Goal: Task Accomplishment & Management: Manage account settings

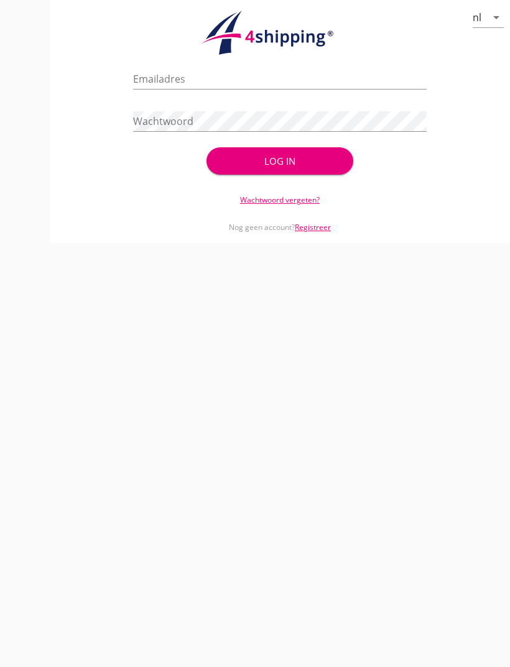
click at [217, 73] on input "Emailadres" at bounding box center [279, 79] width 293 height 20
type input "[EMAIL_ADDRESS][DOMAIN_NAME]"
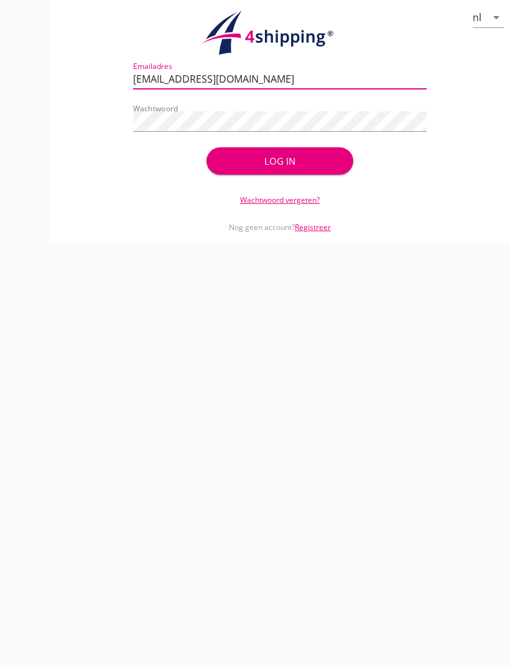
click at [280, 161] on button "Log in" at bounding box center [279, 160] width 147 height 27
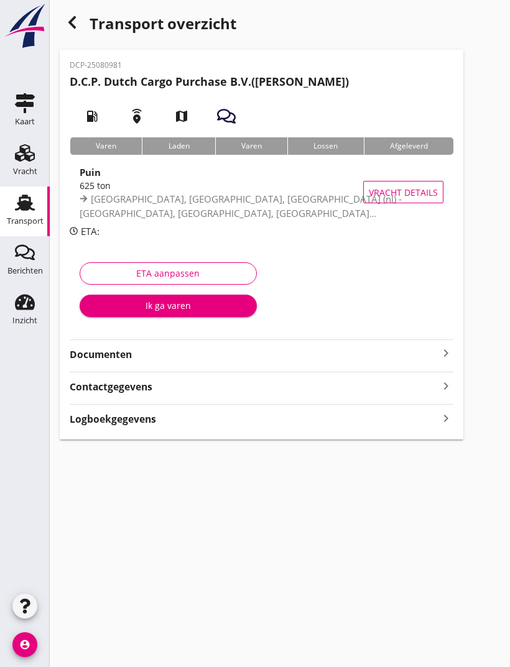
click at [187, 300] on div "Ik ga varen" at bounding box center [168, 305] width 157 height 13
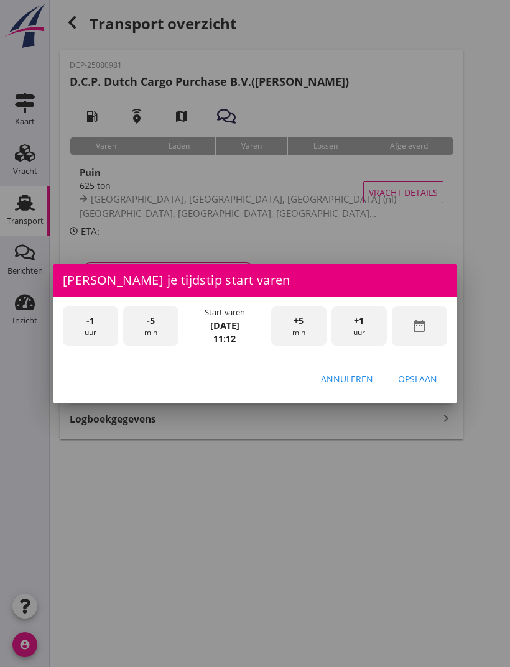
click at [426, 325] on icon "date_range" at bounding box center [419, 325] width 15 height 15
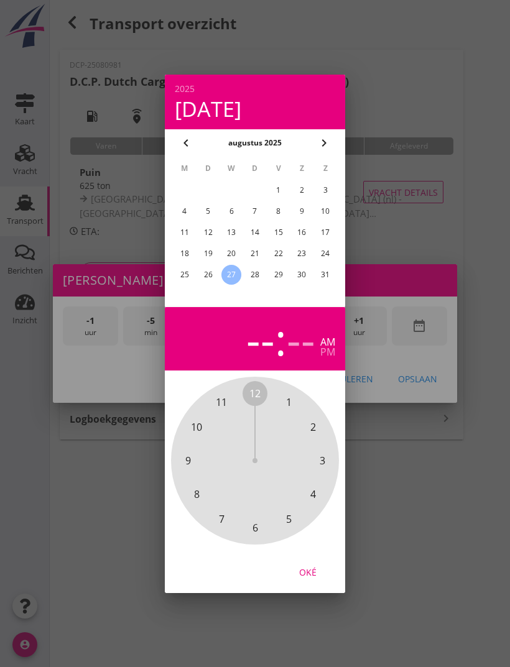
click at [201, 269] on div "26" at bounding box center [208, 275] width 20 height 20
click at [488, 226] on div at bounding box center [255, 333] width 510 height 667
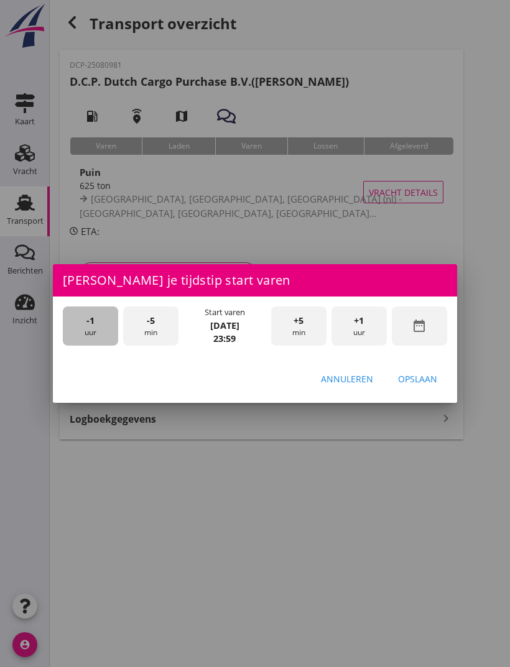
click at [94, 332] on div "-1 uur" at bounding box center [90, 325] width 55 height 39
click at [91, 331] on div "-1 uur" at bounding box center [90, 325] width 55 height 39
click at [92, 333] on div "-1 uur" at bounding box center [90, 325] width 55 height 39
click at [100, 343] on div "-1 uur" at bounding box center [90, 325] width 55 height 39
click at [102, 333] on div "-1 uur" at bounding box center [90, 325] width 55 height 39
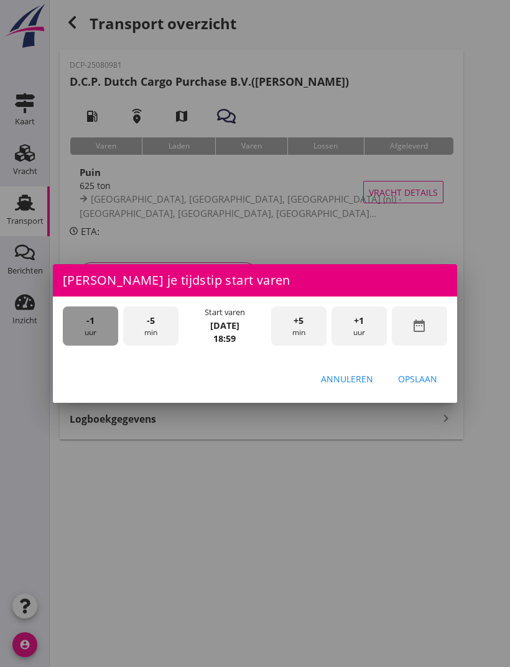
click at [103, 334] on div "-1 uur" at bounding box center [90, 325] width 55 height 39
click at [106, 328] on div "-1 uur" at bounding box center [90, 325] width 55 height 39
click at [109, 327] on div "-1 uur" at bounding box center [90, 325] width 55 height 39
click at [161, 321] on div "-5 min" at bounding box center [150, 325] width 55 height 39
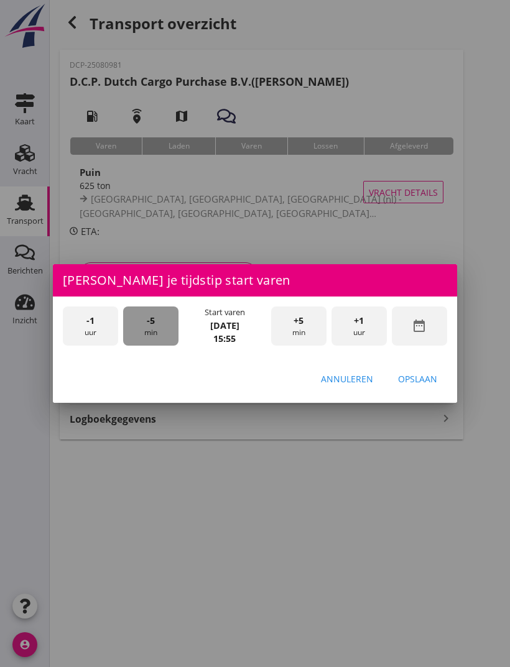
click at [158, 325] on div "-5 min" at bounding box center [150, 325] width 55 height 39
click at [158, 336] on div "-5 min" at bounding box center [150, 325] width 55 height 39
click at [152, 336] on div "-5 min" at bounding box center [150, 325] width 55 height 39
click at [423, 379] on div "Opslaan" at bounding box center [417, 378] width 39 height 13
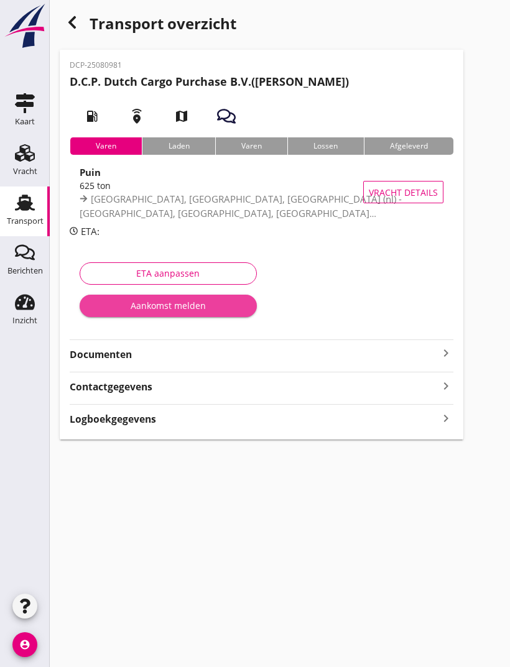
click at [196, 297] on button "Aankomst melden" at bounding box center [168, 306] width 177 height 22
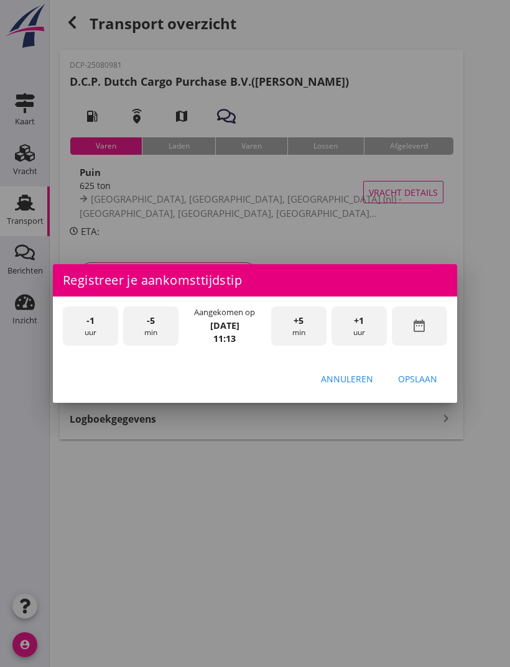
click at [423, 325] on icon "date_range" at bounding box center [419, 325] width 15 height 15
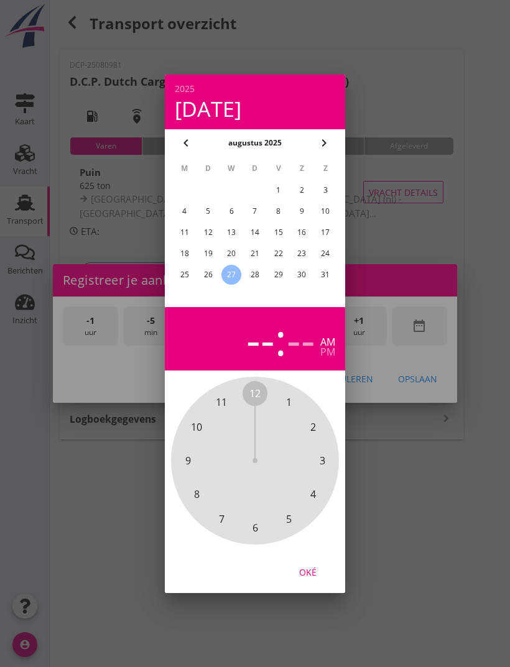
click at [206, 270] on div "26" at bounding box center [208, 275] width 20 height 20
click at [444, 206] on div at bounding box center [255, 333] width 510 height 667
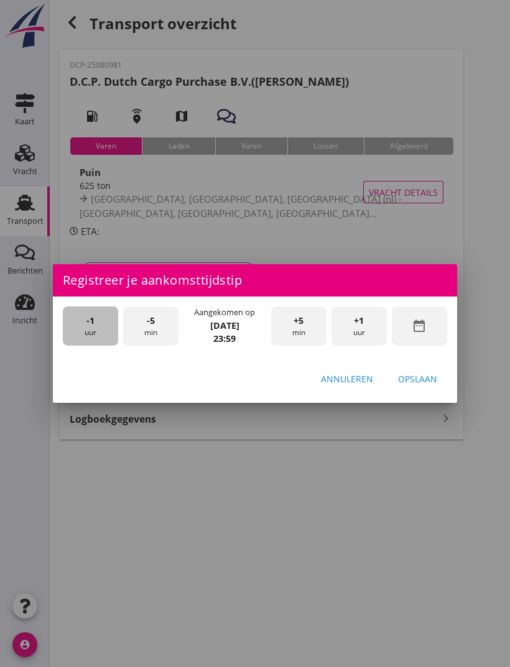
click at [90, 321] on span "-1" at bounding box center [90, 321] width 8 height 14
click at [93, 328] on div "-1 uur" at bounding box center [90, 325] width 55 height 39
click at [89, 316] on span "-1" at bounding box center [90, 321] width 8 height 14
click at [151, 318] on span "-5" at bounding box center [151, 321] width 8 height 14
click at [165, 317] on div "-5 min" at bounding box center [150, 325] width 55 height 39
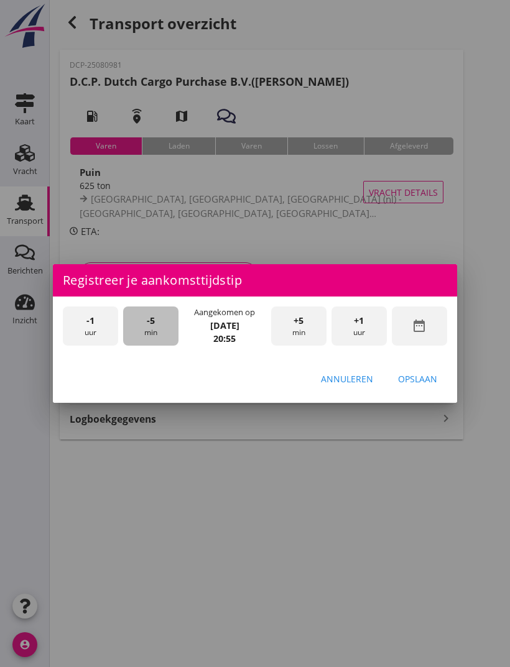
click at [163, 321] on div "-5 min" at bounding box center [150, 325] width 55 height 39
click at [156, 323] on div "-5 min" at bounding box center [150, 325] width 55 height 39
click at [161, 324] on div "-5 min" at bounding box center [150, 325] width 55 height 39
click at [162, 323] on div "-5 min" at bounding box center [150, 325] width 55 height 39
click at [425, 374] on div "Opslaan" at bounding box center [417, 378] width 39 height 13
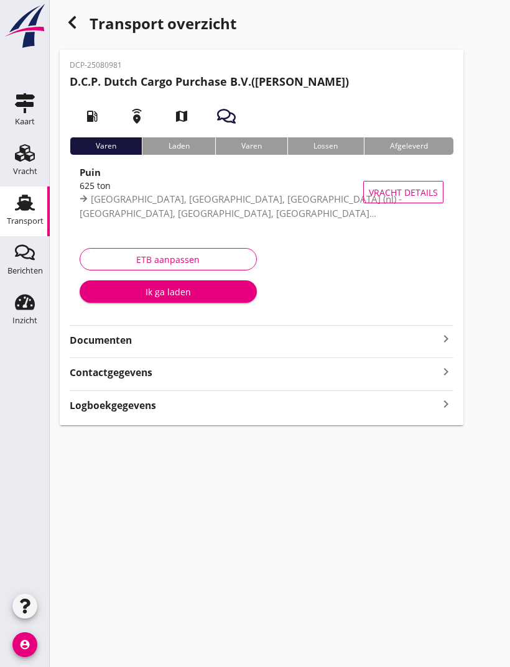
click at [200, 292] on div "Ik ga laden" at bounding box center [168, 291] width 157 height 13
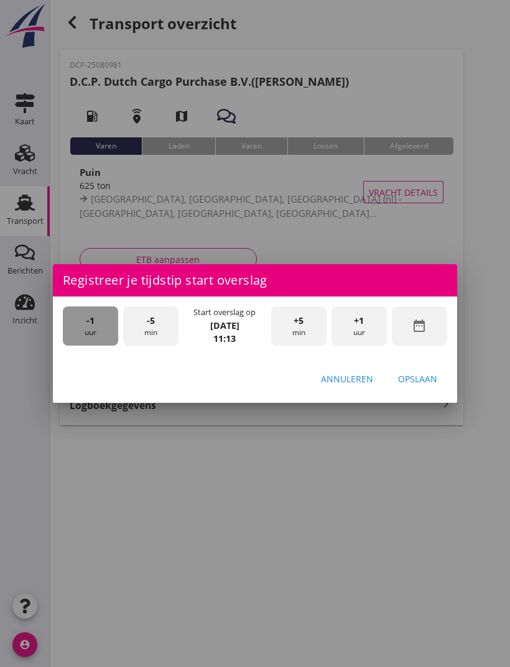
click at [93, 329] on div "-1 uur" at bounding box center [90, 325] width 55 height 39
click at [94, 329] on div "-1 uur" at bounding box center [90, 325] width 55 height 39
click at [96, 327] on div "-1 uur" at bounding box center [90, 325] width 55 height 39
click at [98, 328] on div "-1 uur" at bounding box center [90, 325] width 55 height 39
click at [100, 319] on div "-1 uur" at bounding box center [90, 325] width 55 height 39
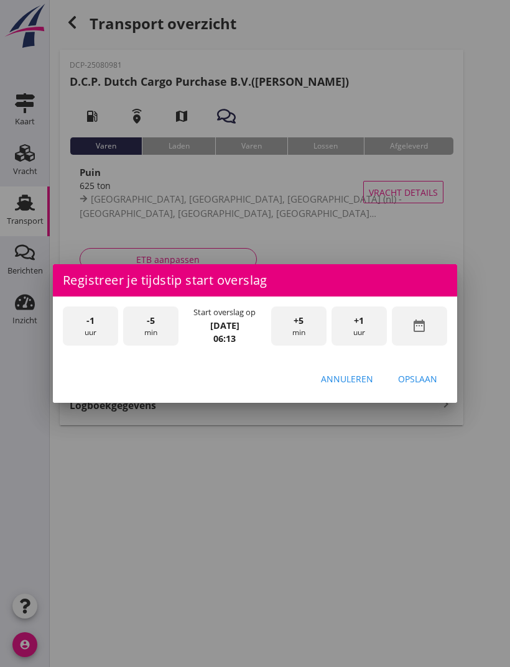
click at [295, 323] on span "+5" at bounding box center [298, 321] width 10 height 14
click at [289, 321] on div "+5 min" at bounding box center [298, 325] width 55 height 39
click at [292, 316] on div "+5 min" at bounding box center [298, 325] width 55 height 39
click at [287, 319] on div "+5 min" at bounding box center [298, 325] width 55 height 39
click at [286, 319] on div "+5 min" at bounding box center [298, 325] width 55 height 39
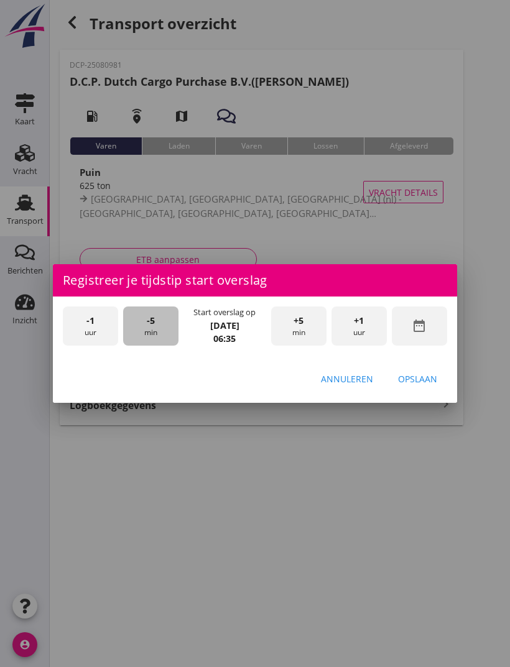
click at [149, 320] on span "-5" at bounding box center [151, 321] width 8 height 14
click at [422, 378] on div "Opslaan" at bounding box center [417, 378] width 39 height 13
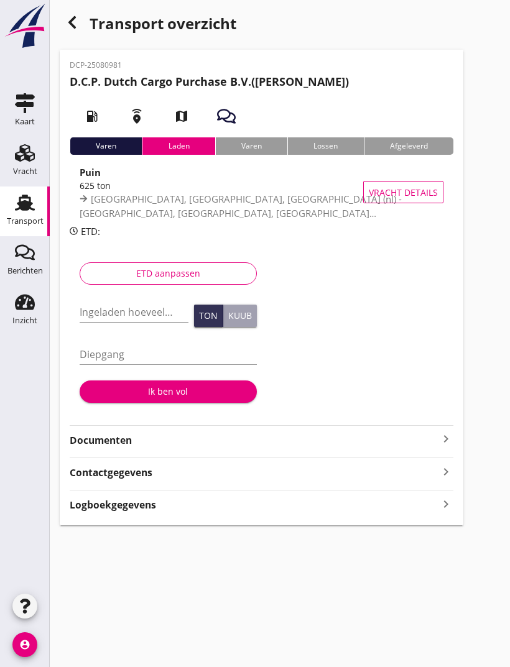
click at [124, 305] on input "Ingeladen hoeveelheid *" at bounding box center [134, 312] width 109 height 20
type input "627.000"
click at [126, 348] on input "Diepgang" at bounding box center [168, 354] width 177 height 20
type input "2.62"
click at [190, 387] on div "Ik ben vol" at bounding box center [168, 391] width 157 height 13
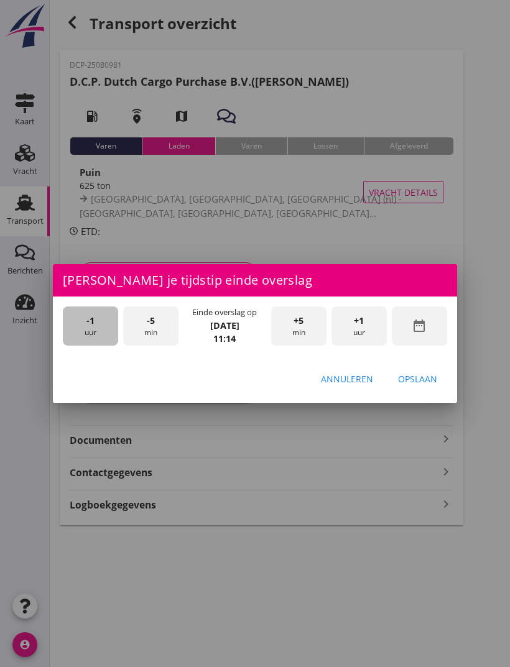
click at [94, 322] on div "-1 uur" at bounding box center [90, 325] width 55 height 39
click at [96, 320] on div "-1 uur" at bounding box center [90, 325] width 55 height 39
click at [143, 320] on div "-5 min" at bounding box center [150, 325] width 55 height 39
click at [147, 319] on span "-5" at bounding box center [151, 321] width 8 height 14
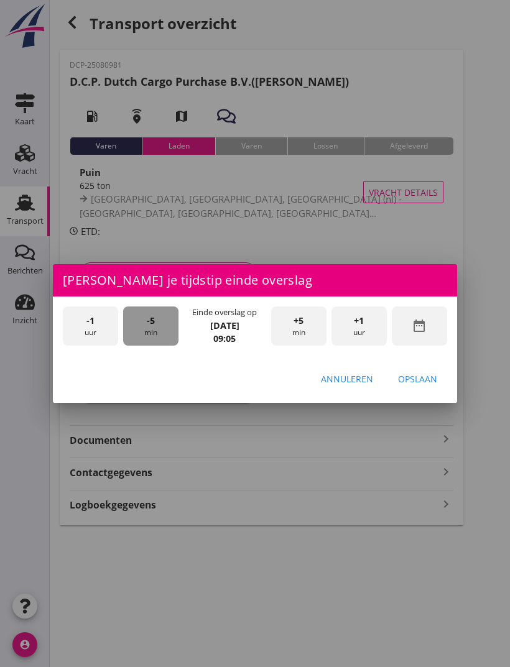
click at [149, 323] on span "-5" at bounding box center [151, 321] width 8 height 14
click at [422, 379] on div "Opslaan" at bounding box center [417, 378] width 39 height 13
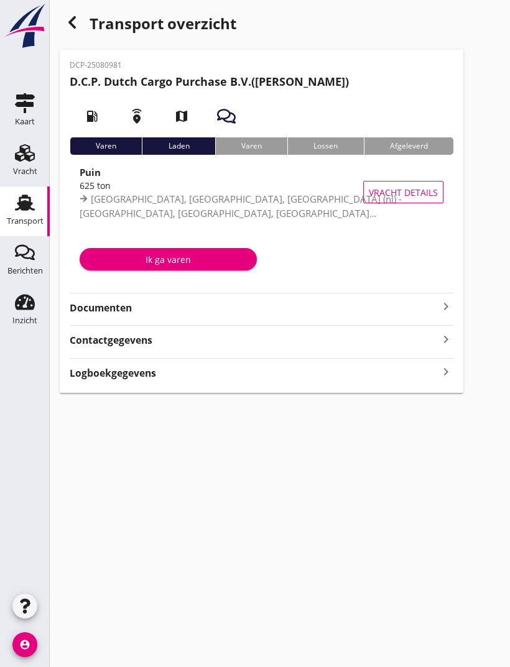
click at [208, 262] on div "Ik ga varen" at bounding box center [168, 259] width 157 height 13
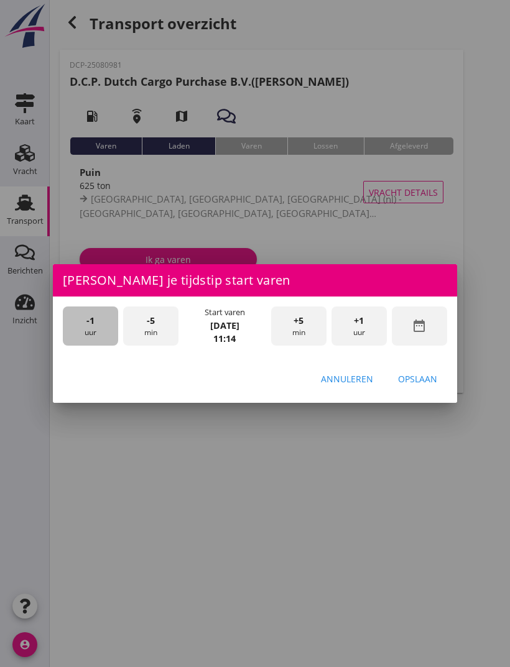
click at [98, 333] on div "-1 uur" at bounding box center [90, 325] width 55 height 39
click at [156, 324] on div "-5 min" at bounding box center [150, 325] width 55 height 39
click at [156, 333] on div "-5 min" at bounding box center [150, 325] width 55 height 39
click at [167, 326] on div "-5 min" at bounding box center [150, 325] width 55 height 39
click at [429, 362] on div "Annuleren Opslaan" at bounding box center [255, 379] width 404 height 42
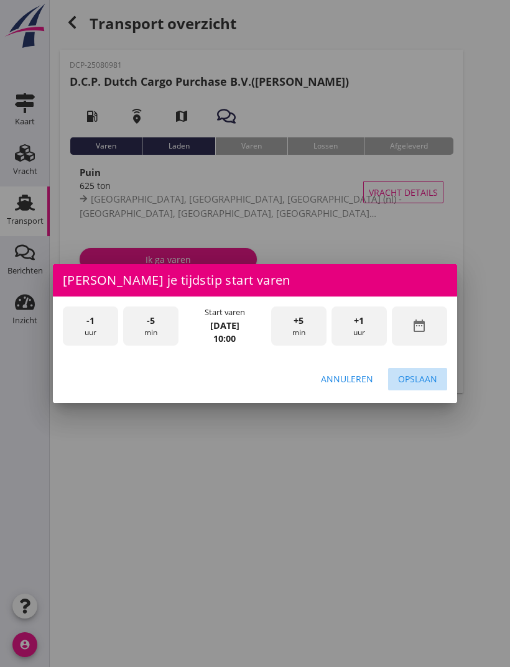
click at [429, 377] on div "Opslaan" at bounding box center [417, 378] width 39 height 13
